Goal: Task Accomplishment & Management: Use online tool/utility

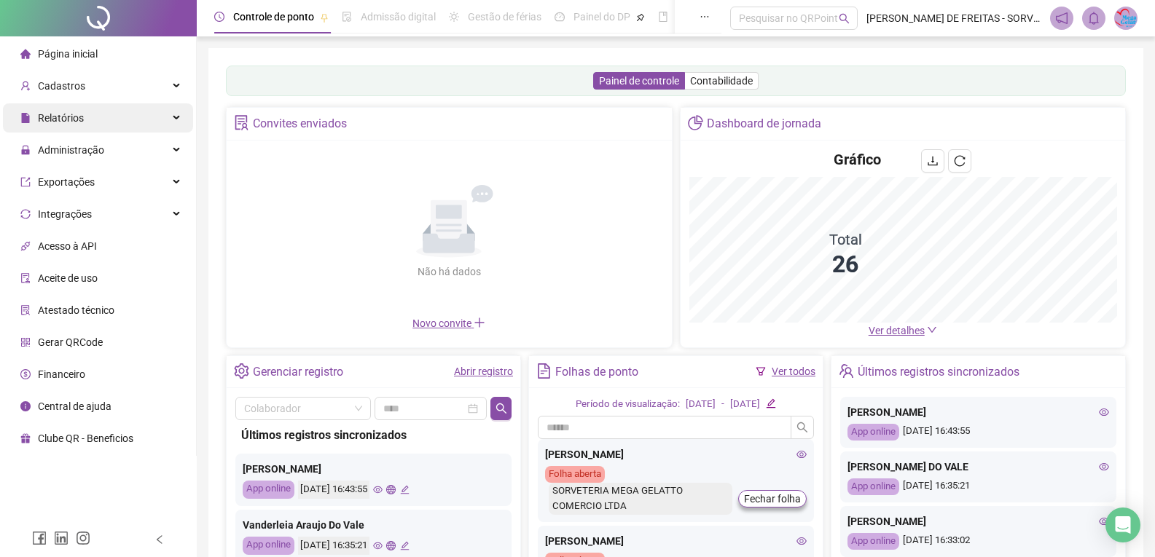
click at [181, 120] on div "Relatórios" at bounding box center [98, 117] width 190 height 29
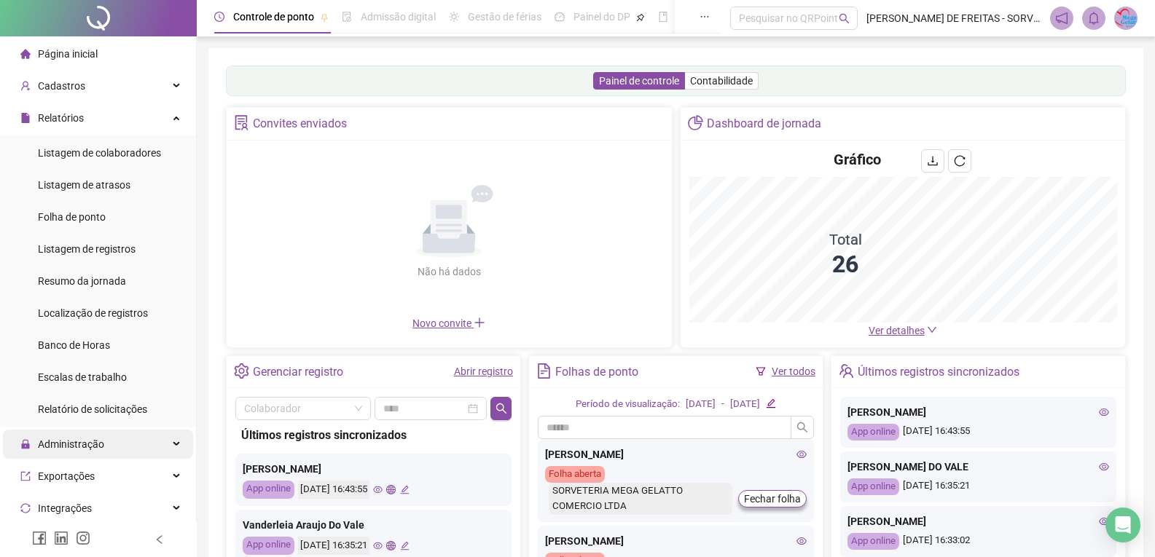
click at [175, 437] on div "Administração" at bounding box center [98, 444] width 190 height 29
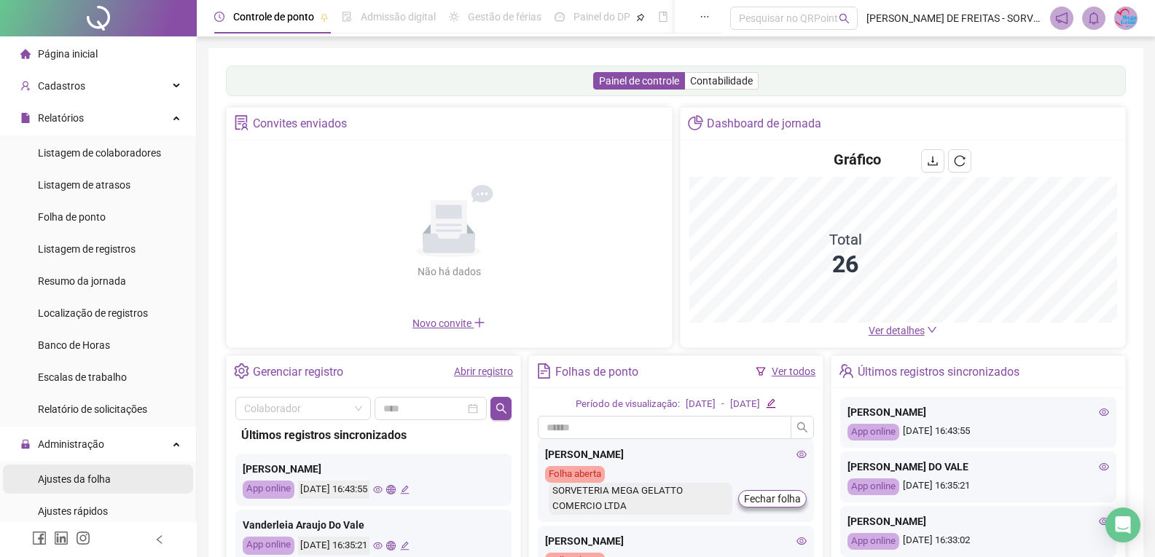
click at [86, 477] on span "Ajustes da folha" at bounding box center [74, 480] width 73 height 12
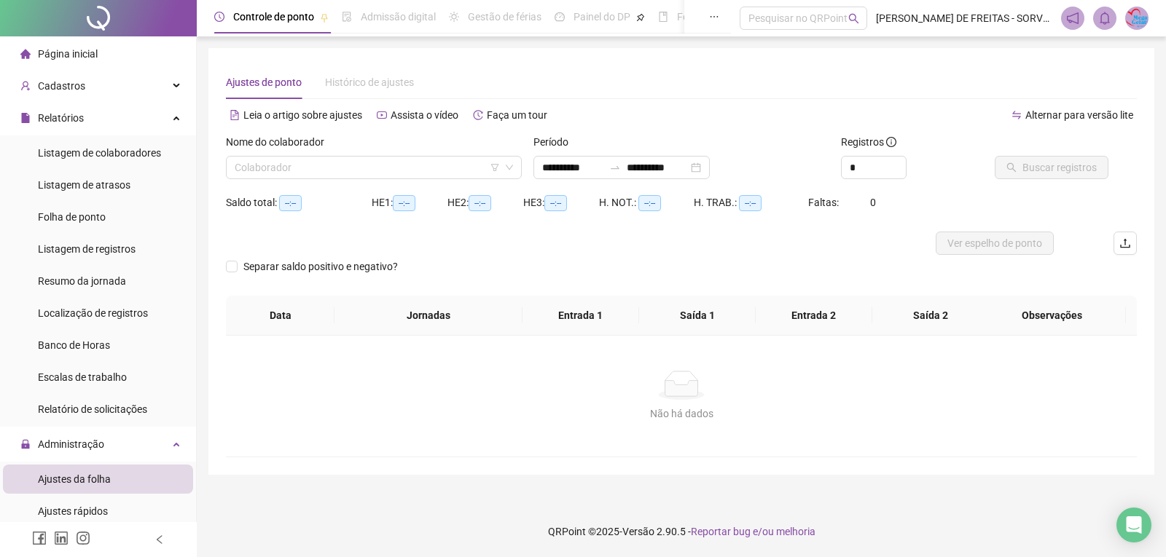
type input "**********"
click at [353, 175] on input "search" at bounding box center [367, 168] width 265 height 22
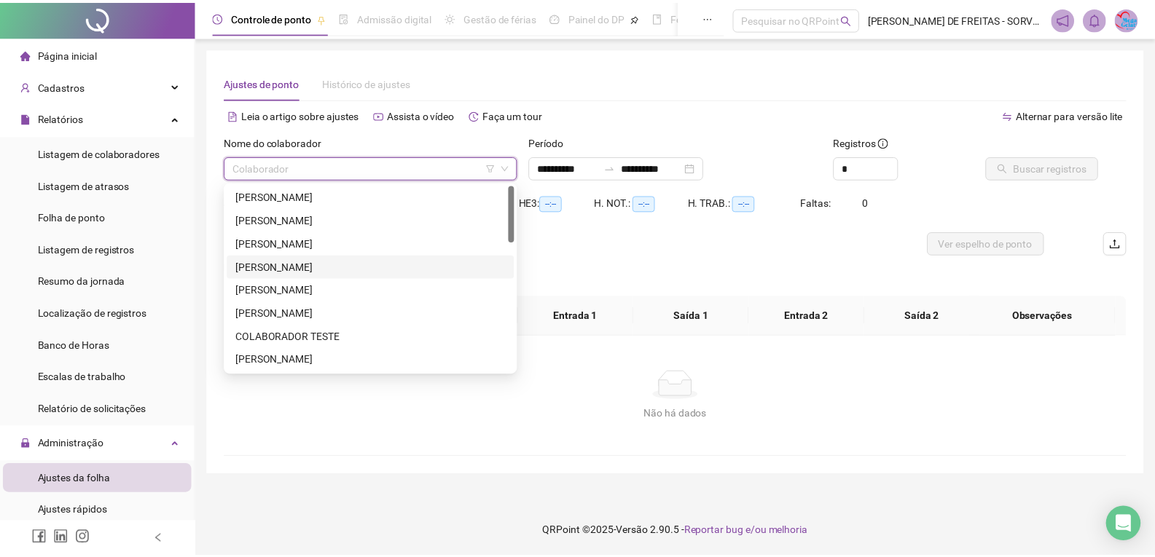
scroll to position [73, 0]
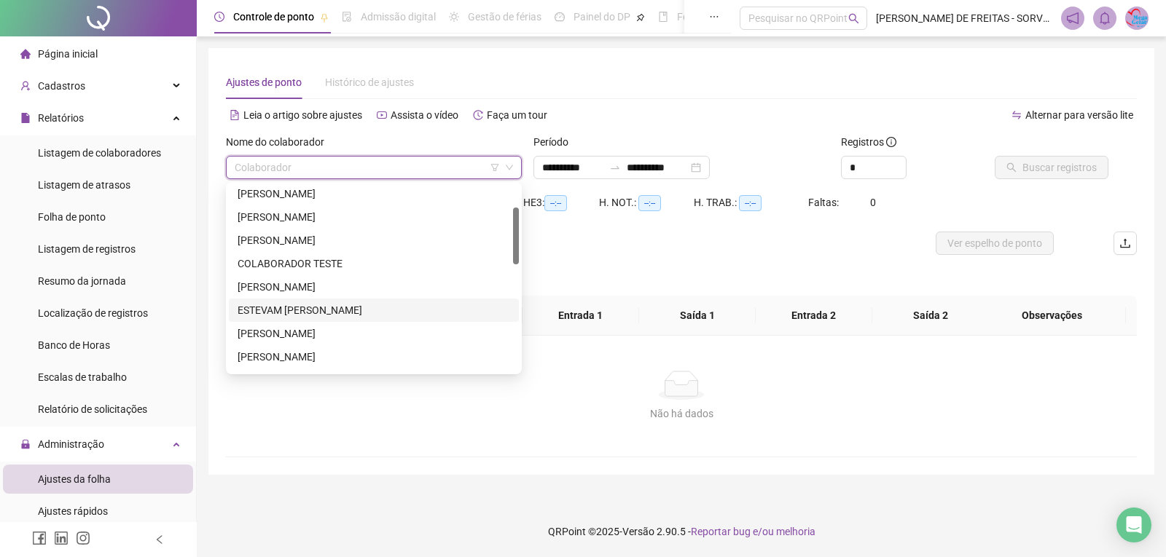
click at [315, 332] on div "[PERSON_NAME]" at bounding box center [374, 334] width 273 height 16
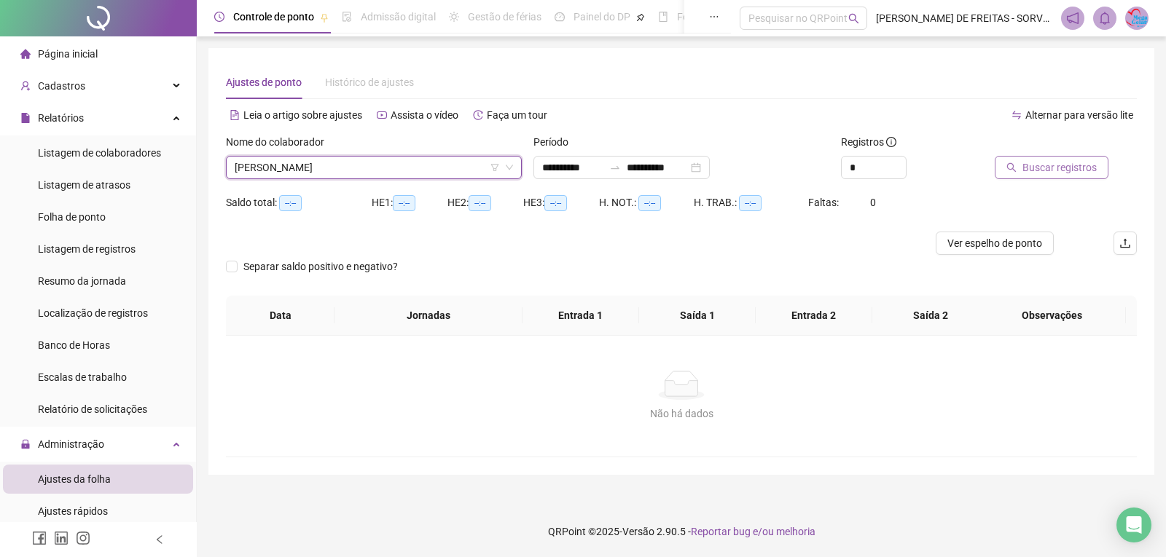
click at [1015, 176] on button "Buscar registros" at bounding box center [1052, 167] width 114 height 23
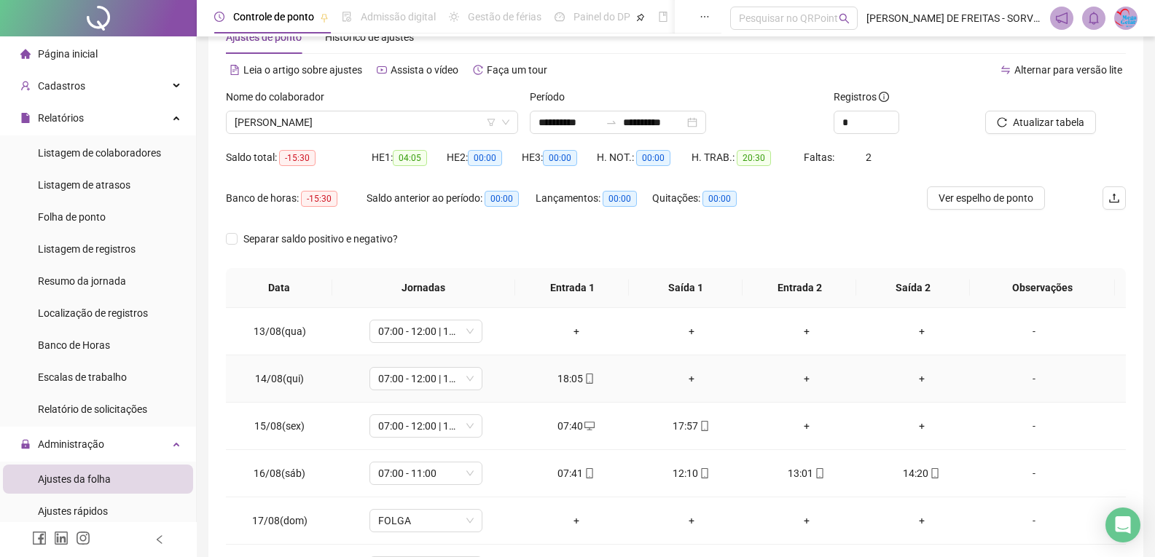
scroll to position [160, 0]
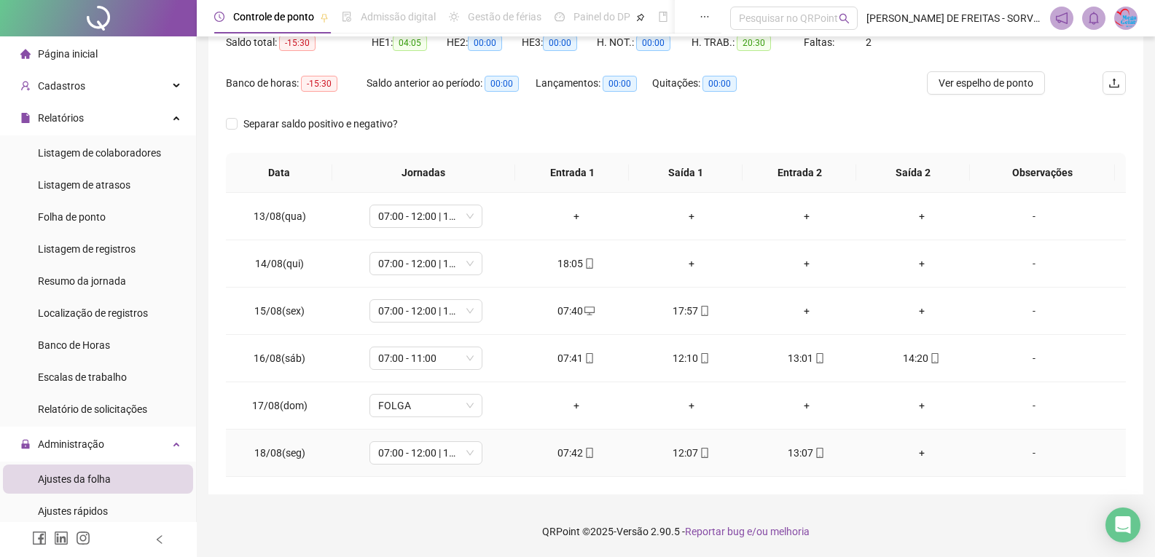
click at [912, 455] on div "+" at bounding box center [922, 453] width 92 height 16
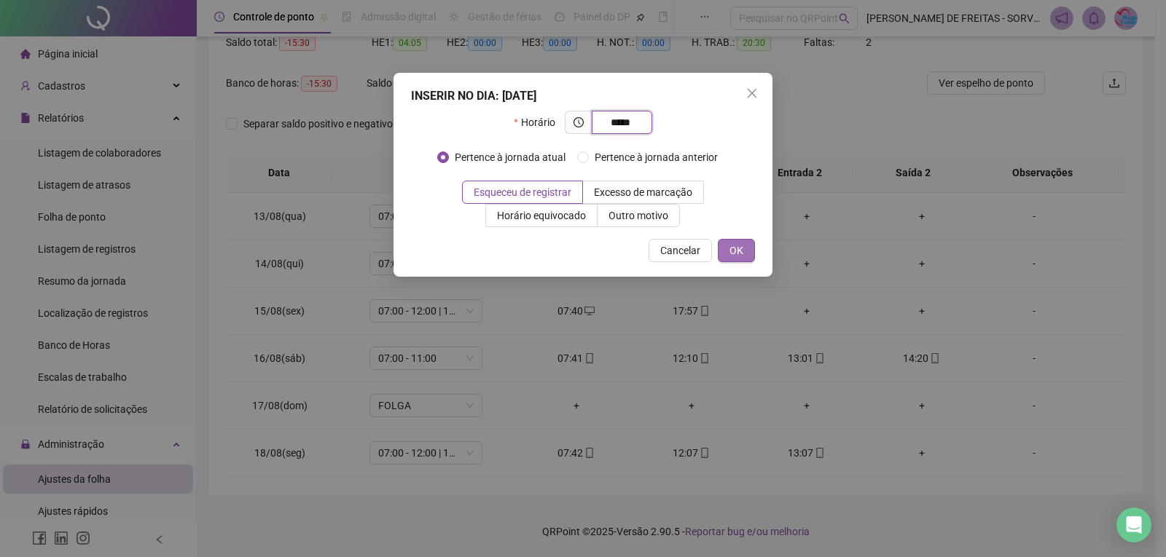
type input "*****"
click at [726, 256] on button "OK" at bounding box center [736, 250] width 37 height 23
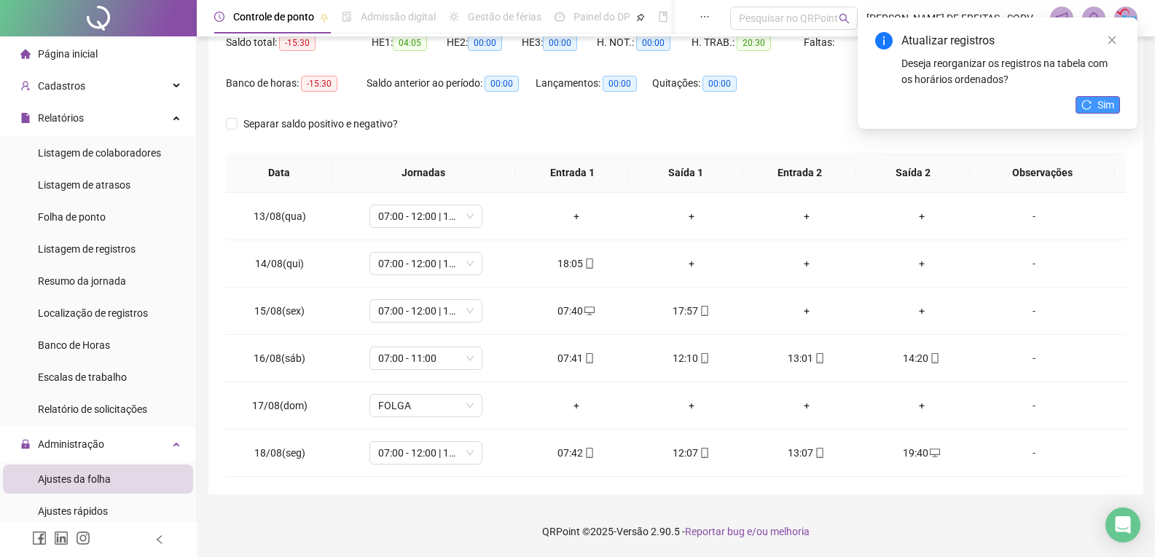
click at [1106, 97] on span "Sim" at bounding box center [1105, 105] width 17 height 16
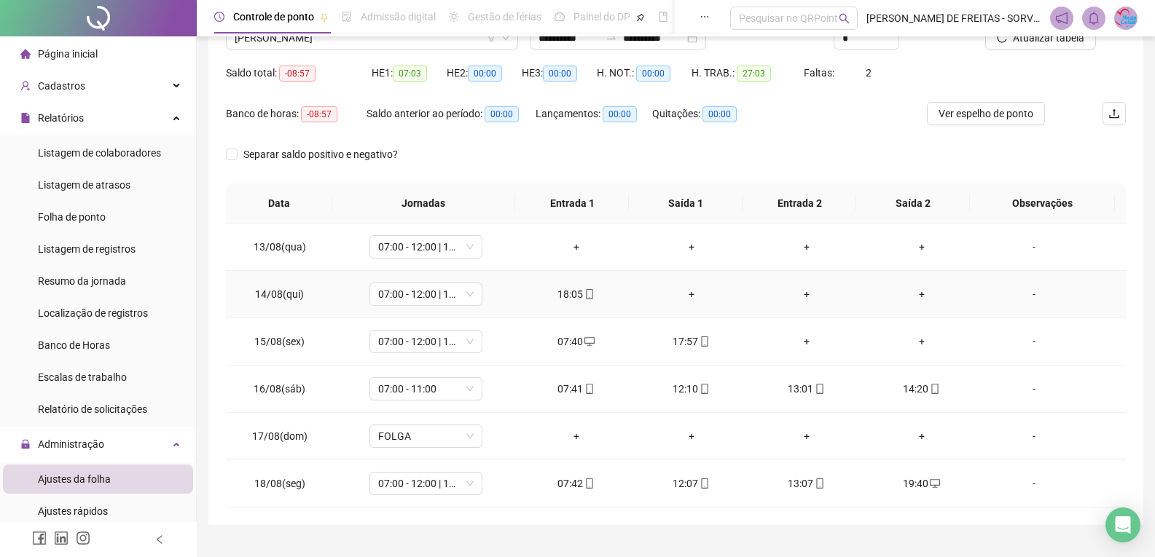
scroll to position [0, 0]
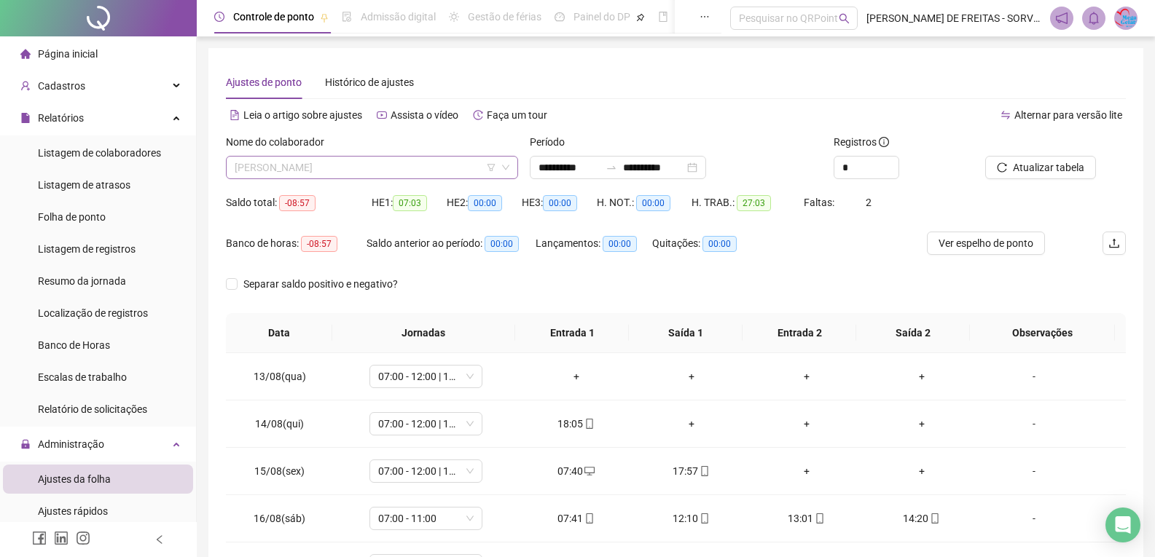
click at [406, 167] on span "GABRIEL BRASIL COSTA DUTRA" at bounding box center [372, 168] width 275 height 22
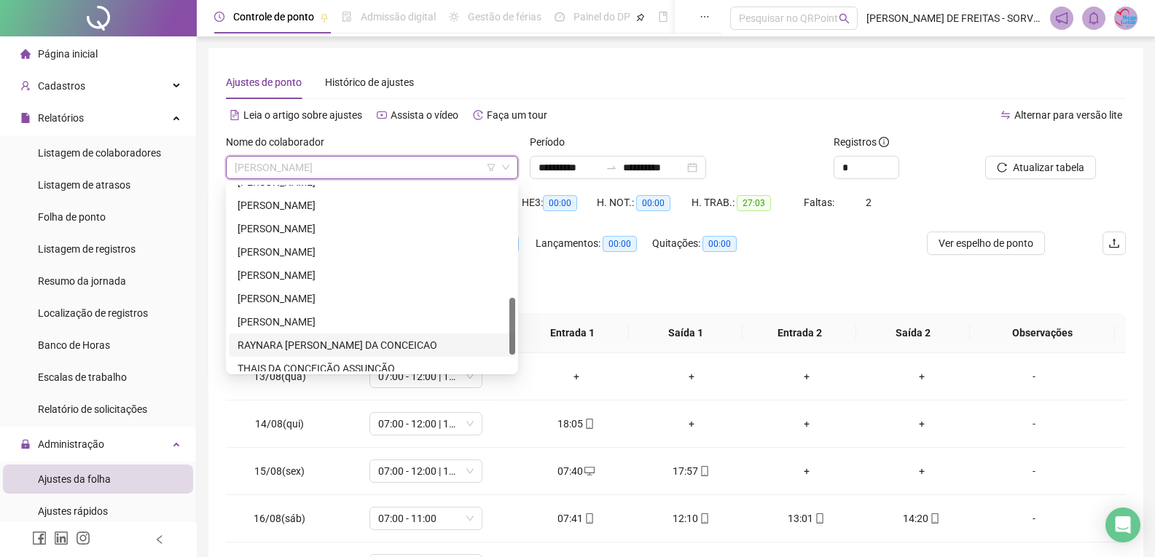
scroll to position [420, 0]
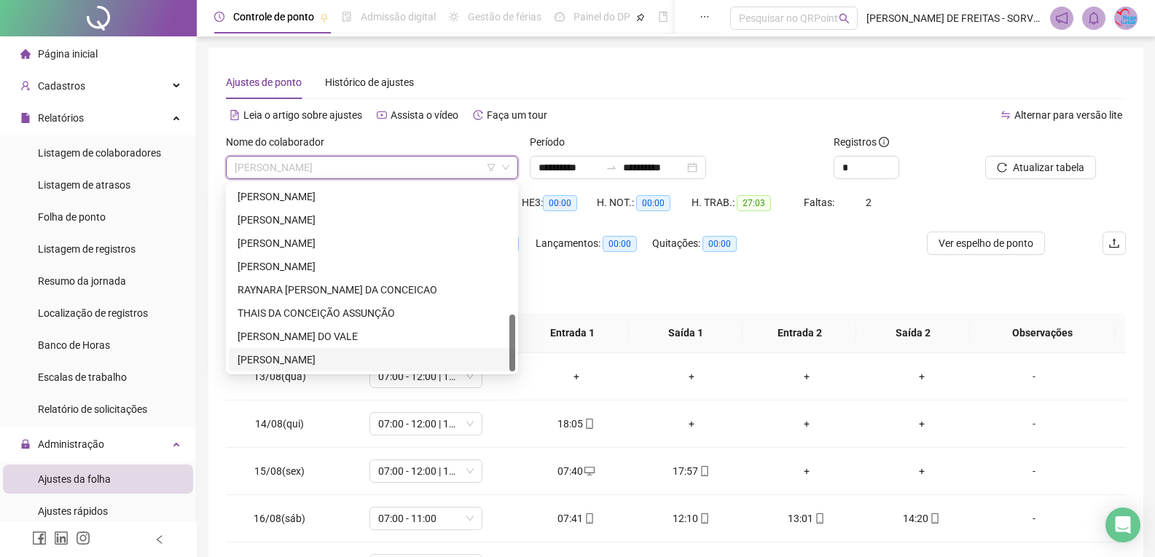
click at [276, 359] on div "WILMAR MILOMES DA SILVA" at bounding box center [372, 360] width 269 height 16
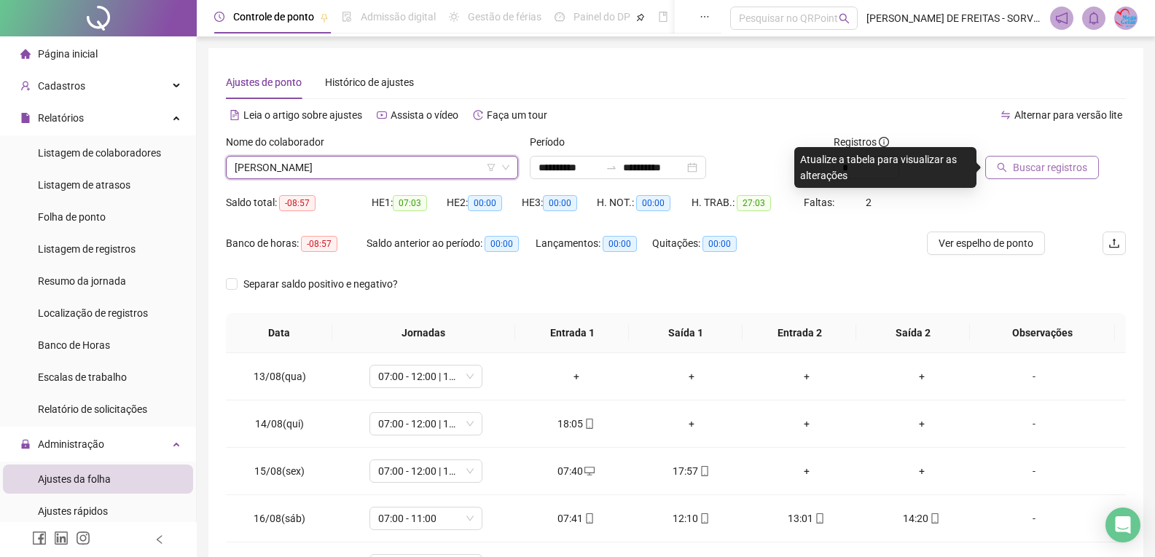
click at [1030, 170] on span "Buscar registros" at bounding box center [1050, 168] width 74 height 16
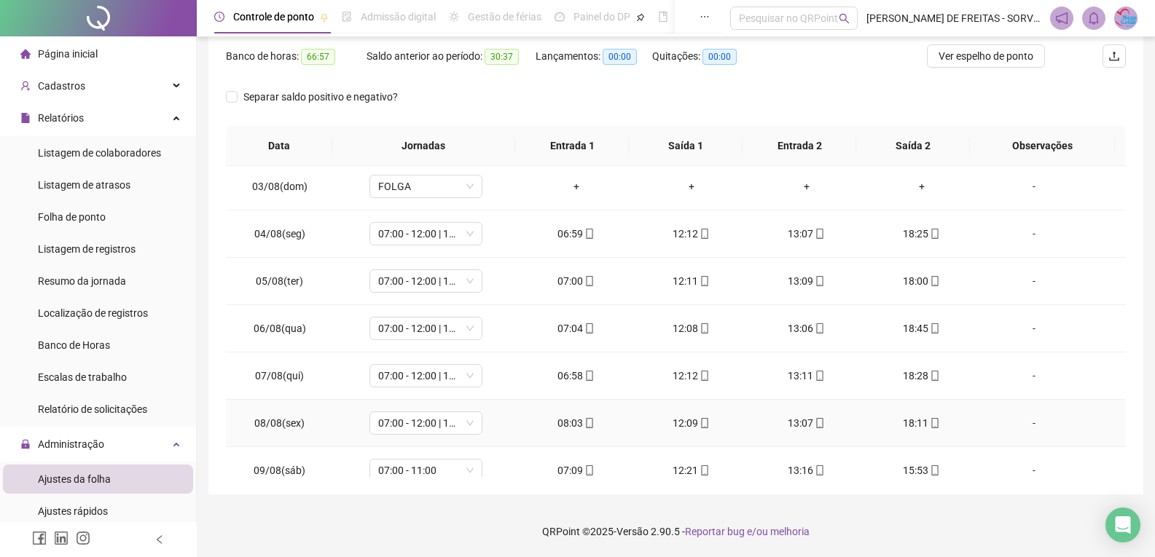
scroll to position [0, 0]
